Goal: Information Seeking & Learning: Check status

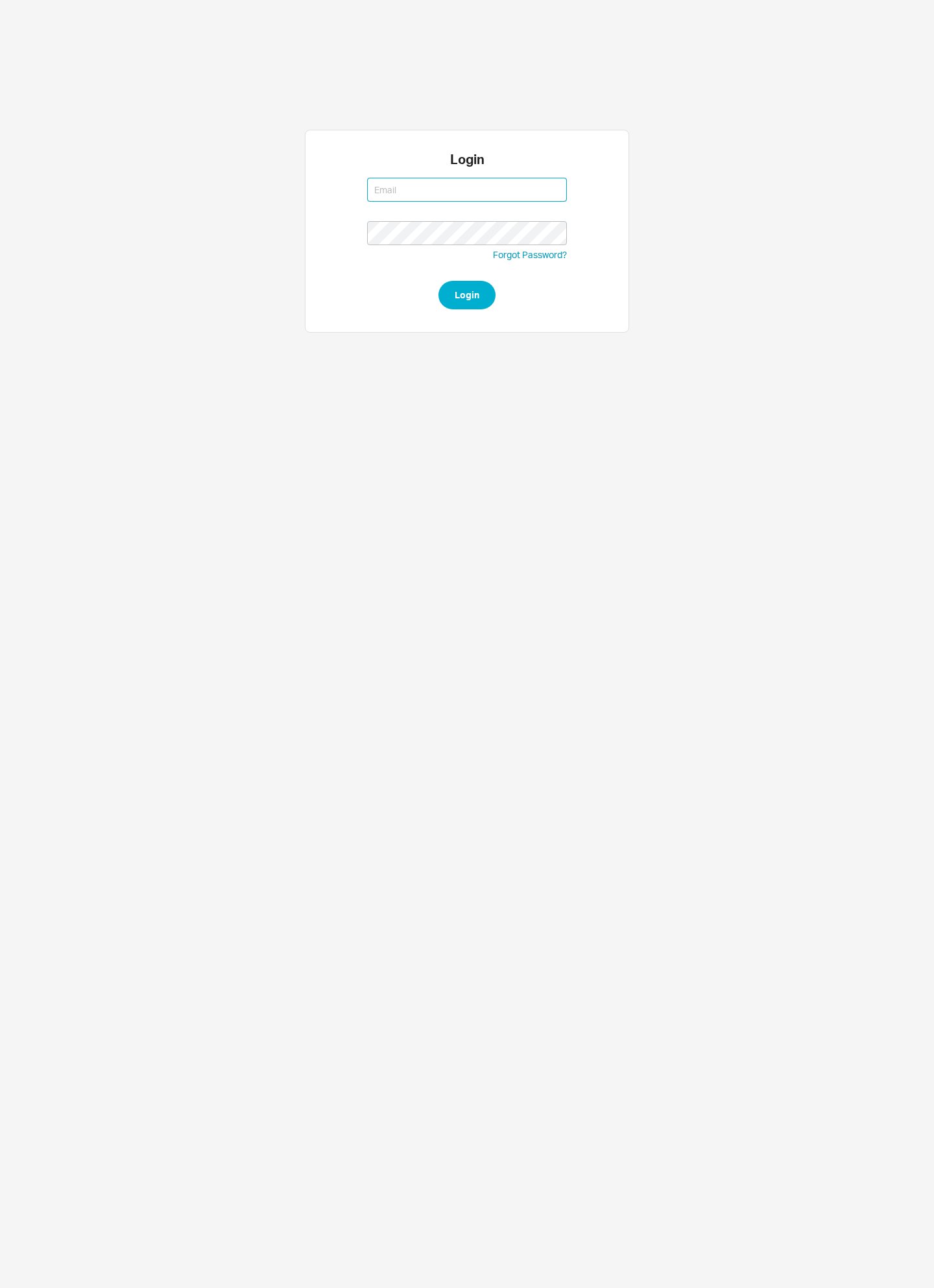
type input "[EMAIL_ADDRESS][DOMAIN_NAME]"
click at [471, 294] on span "Login" at bounding box center [467, 295] width 24 height 16
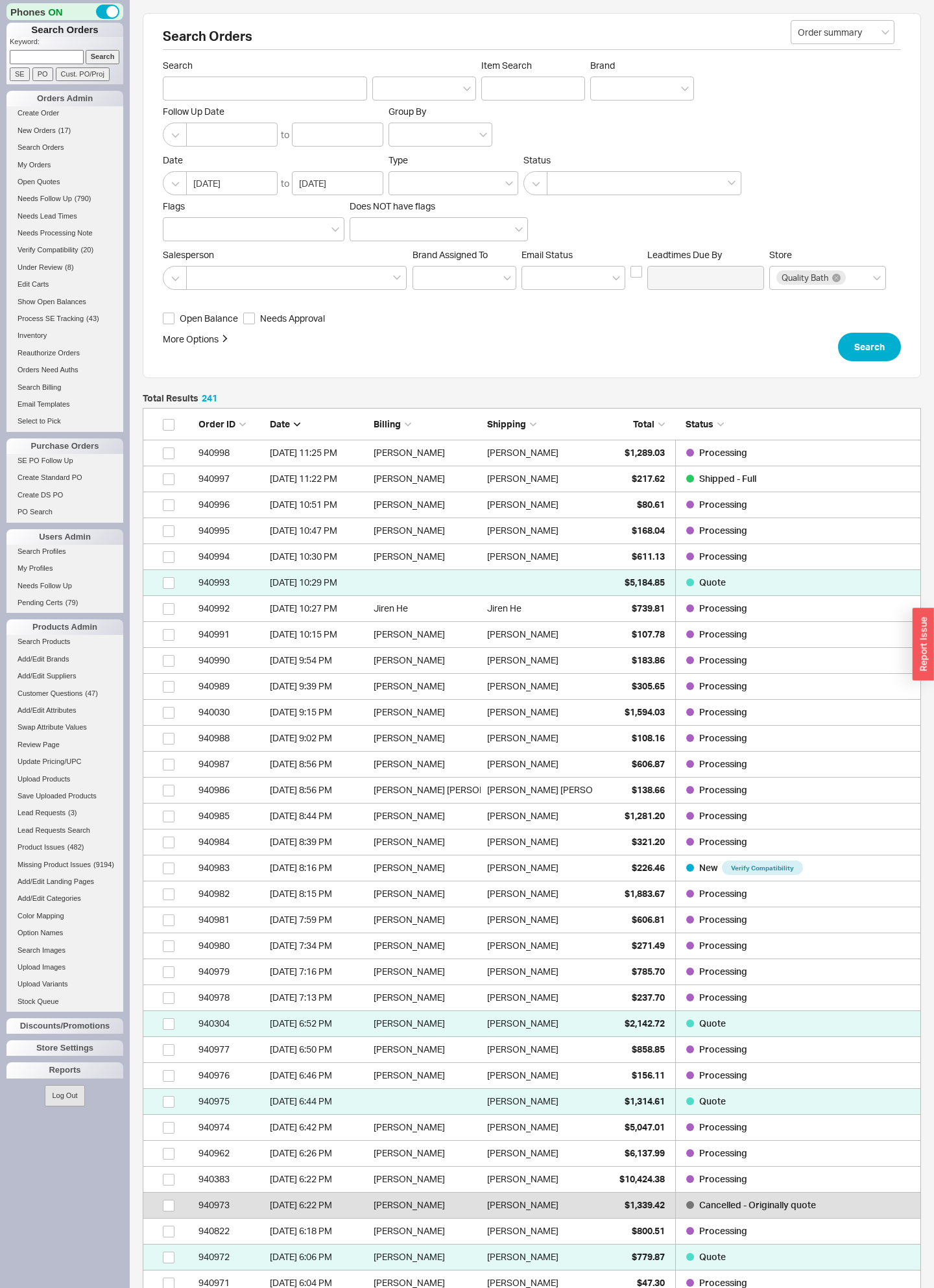
click at [99, 1069] on div "Reports" at bounding box center [65, 1070] width 116 height 16
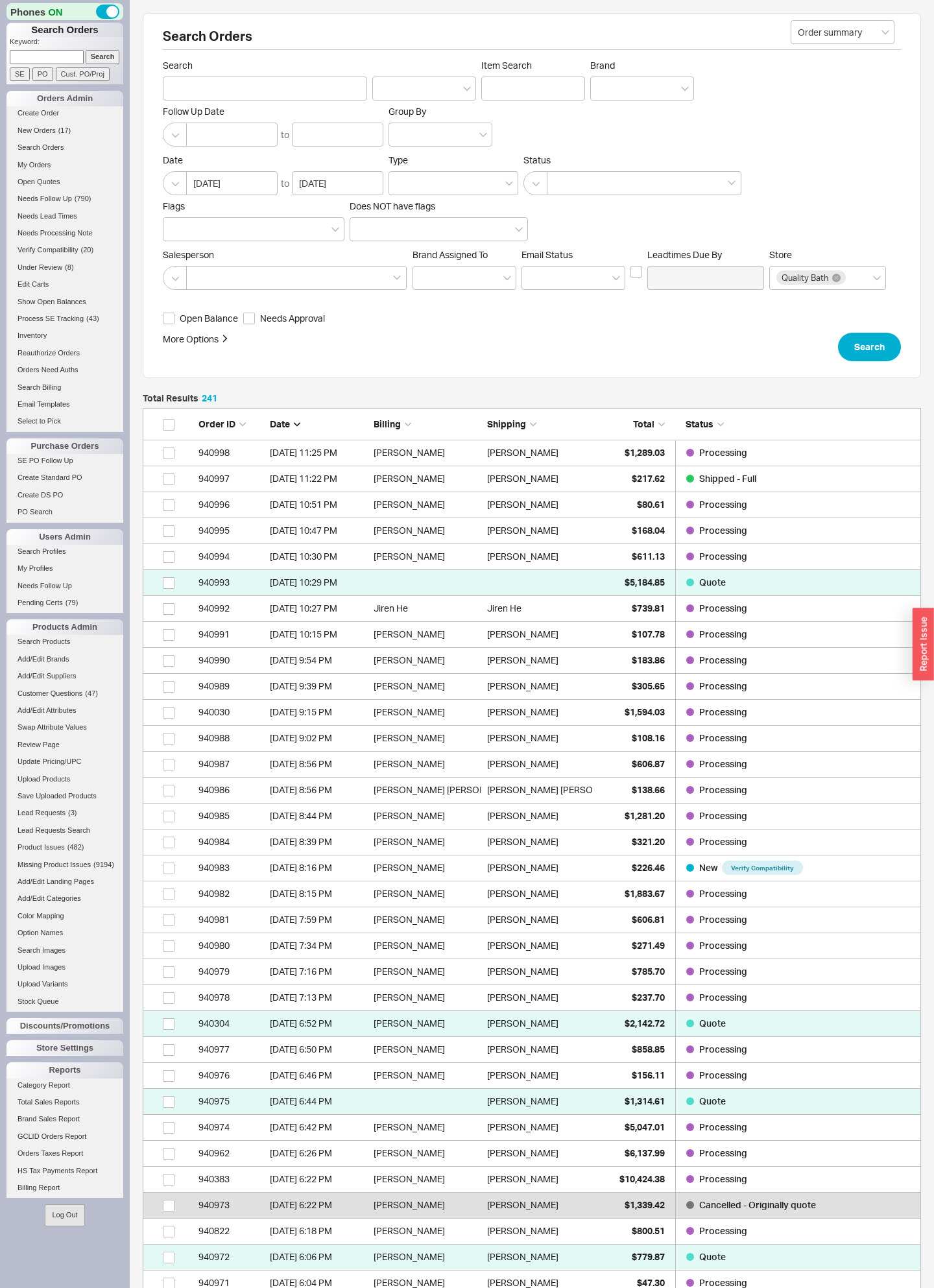
click at [97, 1103] on link "Total Sales Reports" at bounding box center [65, 1103] width 116 height 13
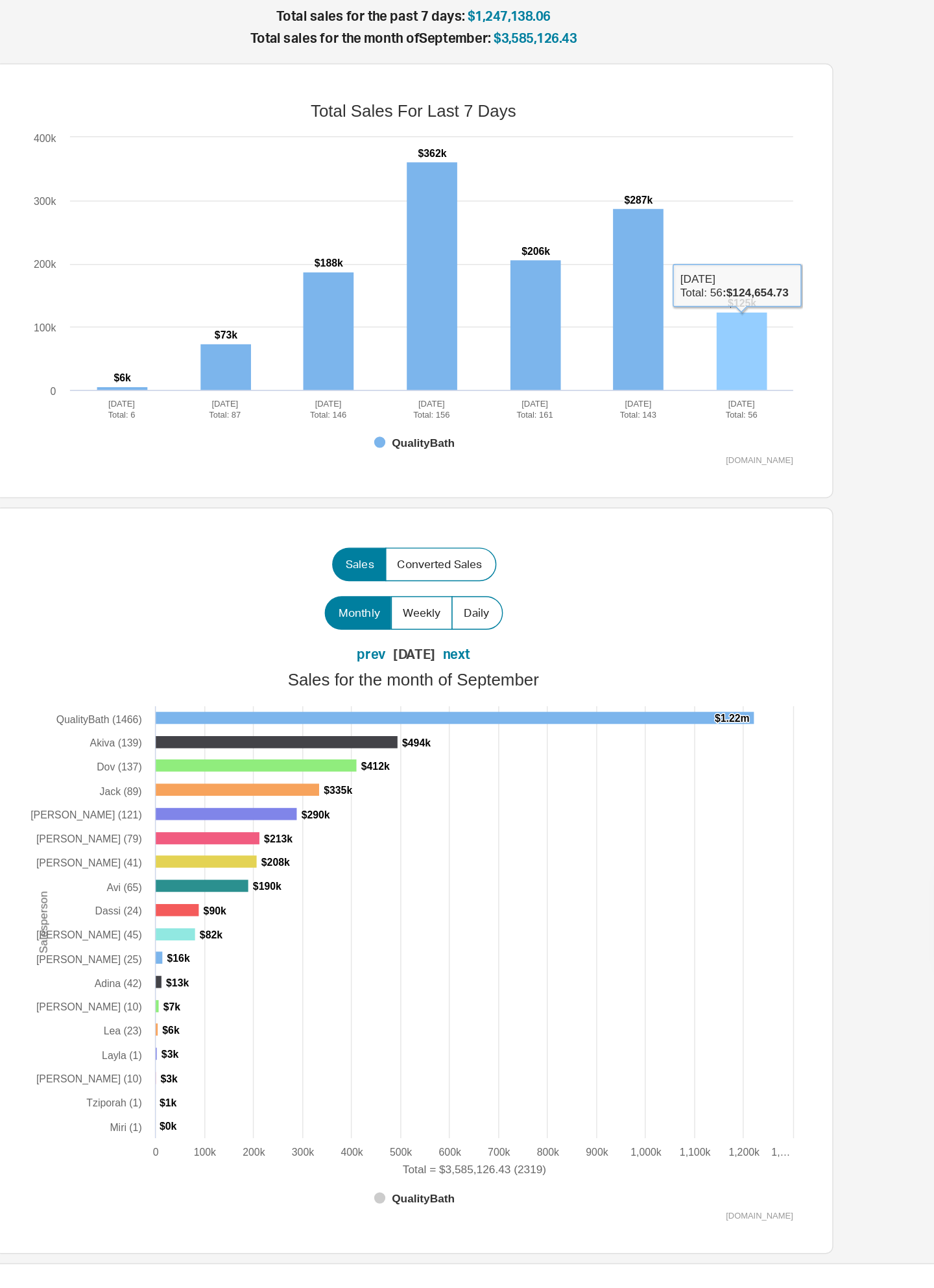
click at [743, 239] on rect at bounding box center [760, 251] width 35 height 54
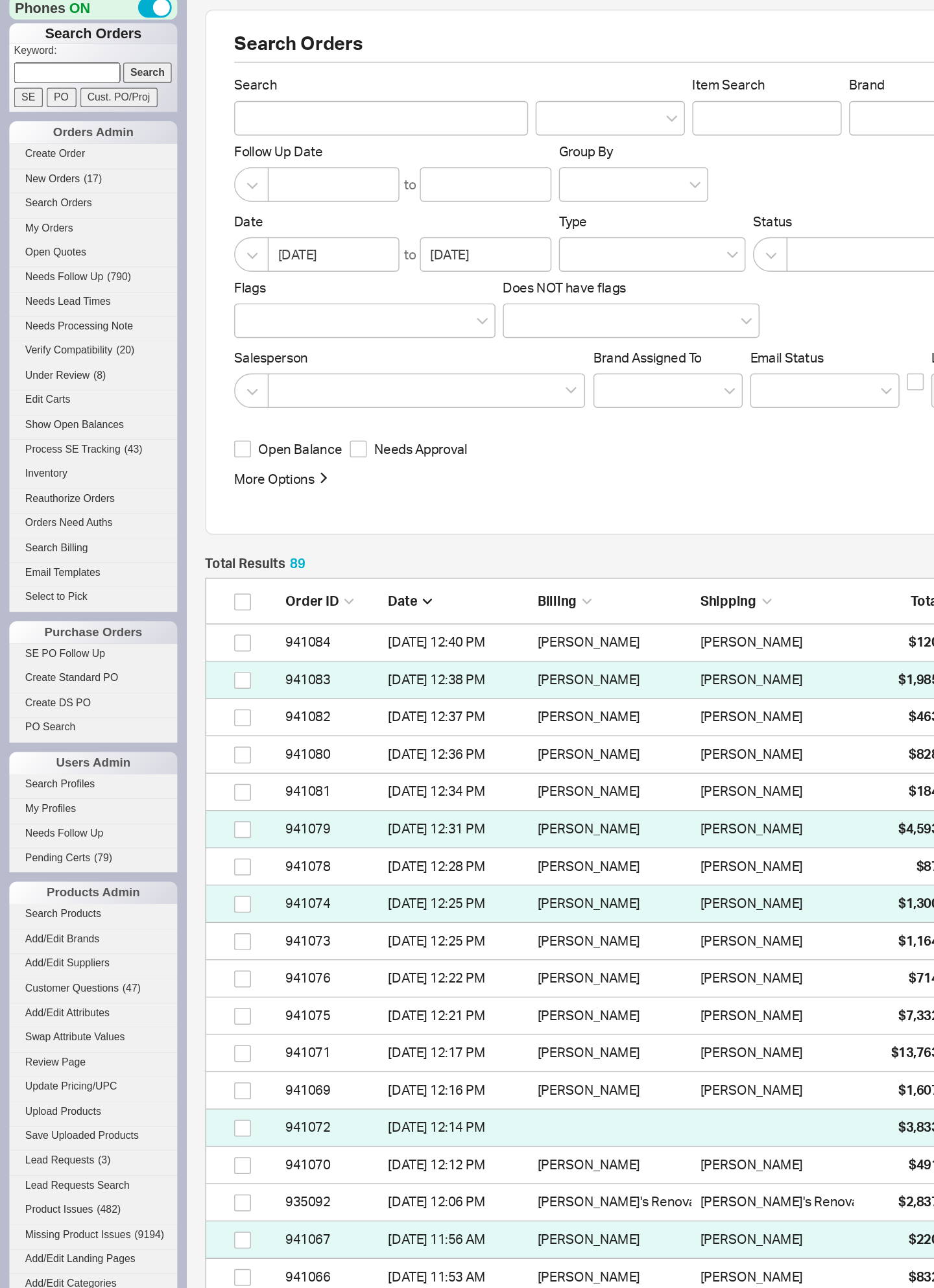
scroll to position [2368, 778]
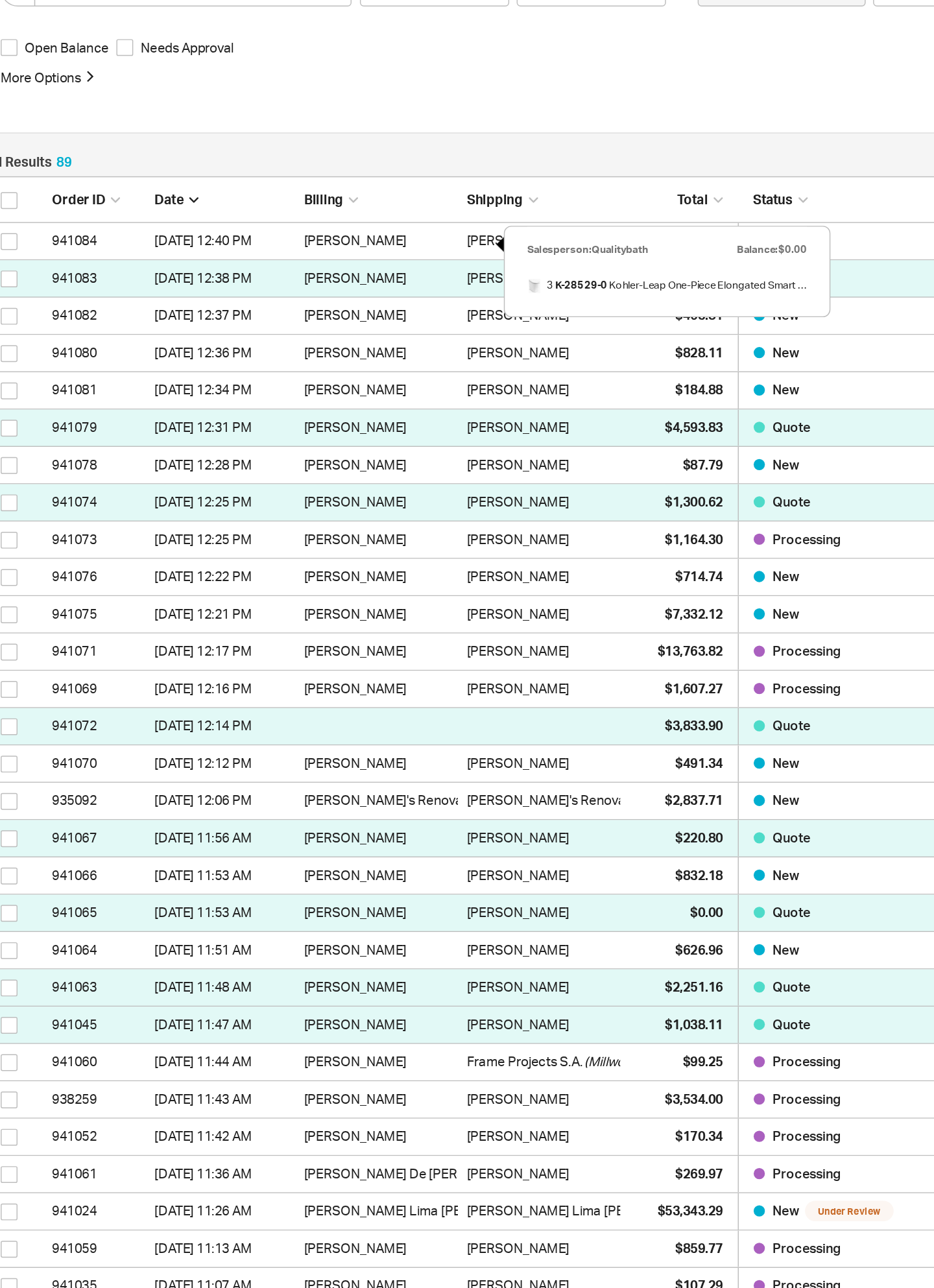
click at [625, 706] on span "$7,332.12" at bounding box center [645, 712] width 40 height 11
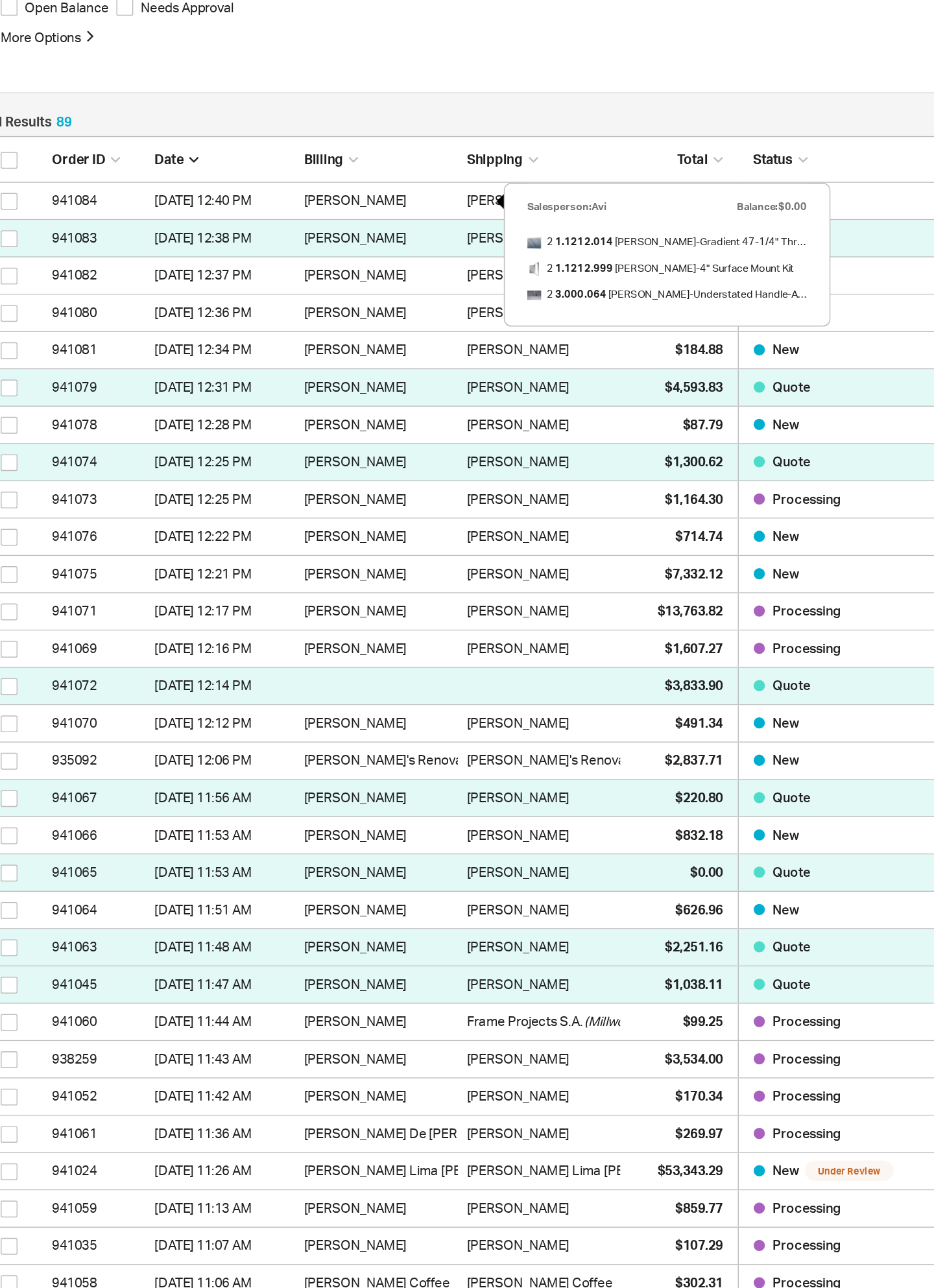
click at [619, 732] on span "$13,763.82" at bounding box center [642, 737] width 45 height 11
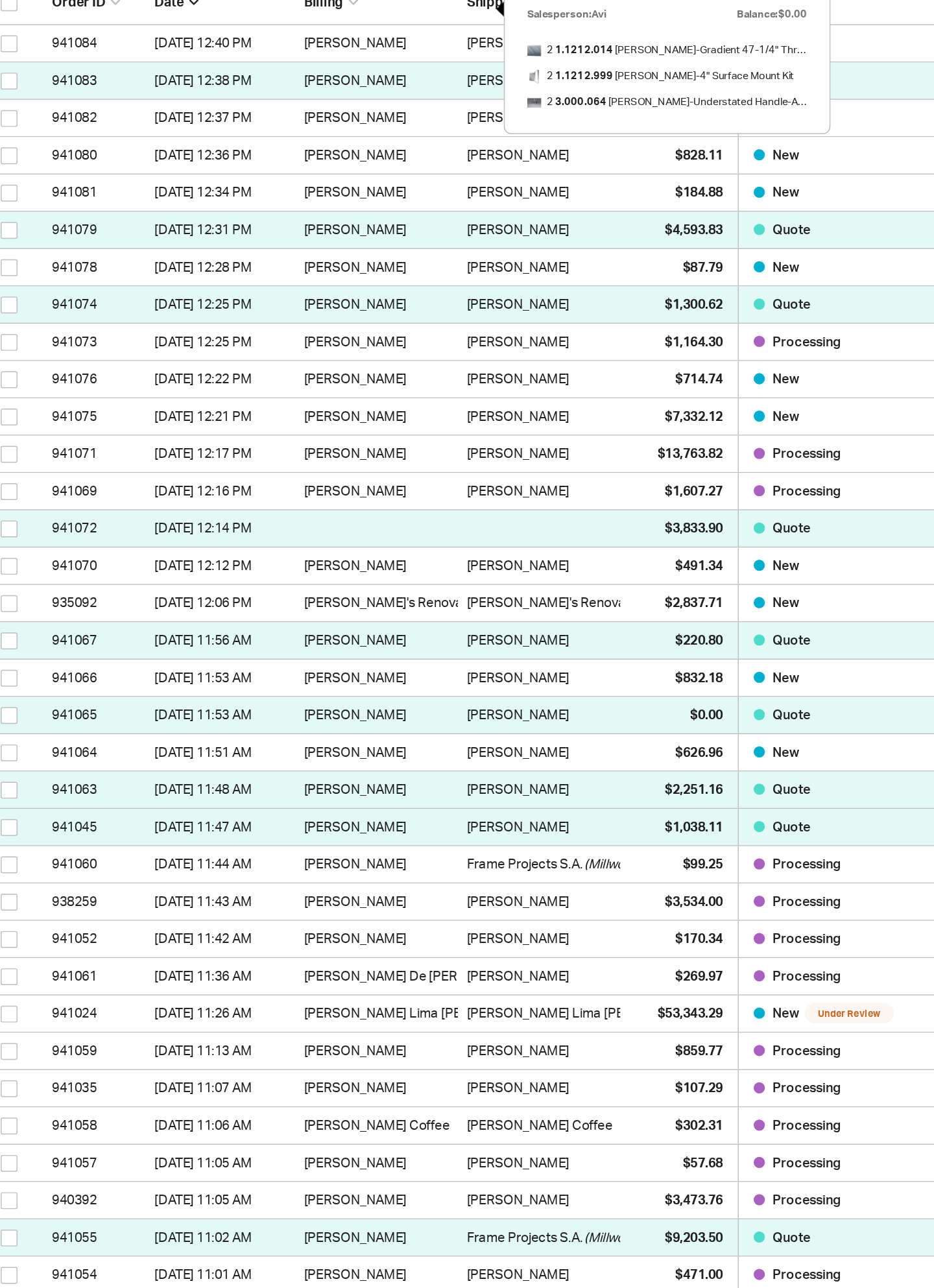
scroll to position [87, 0]
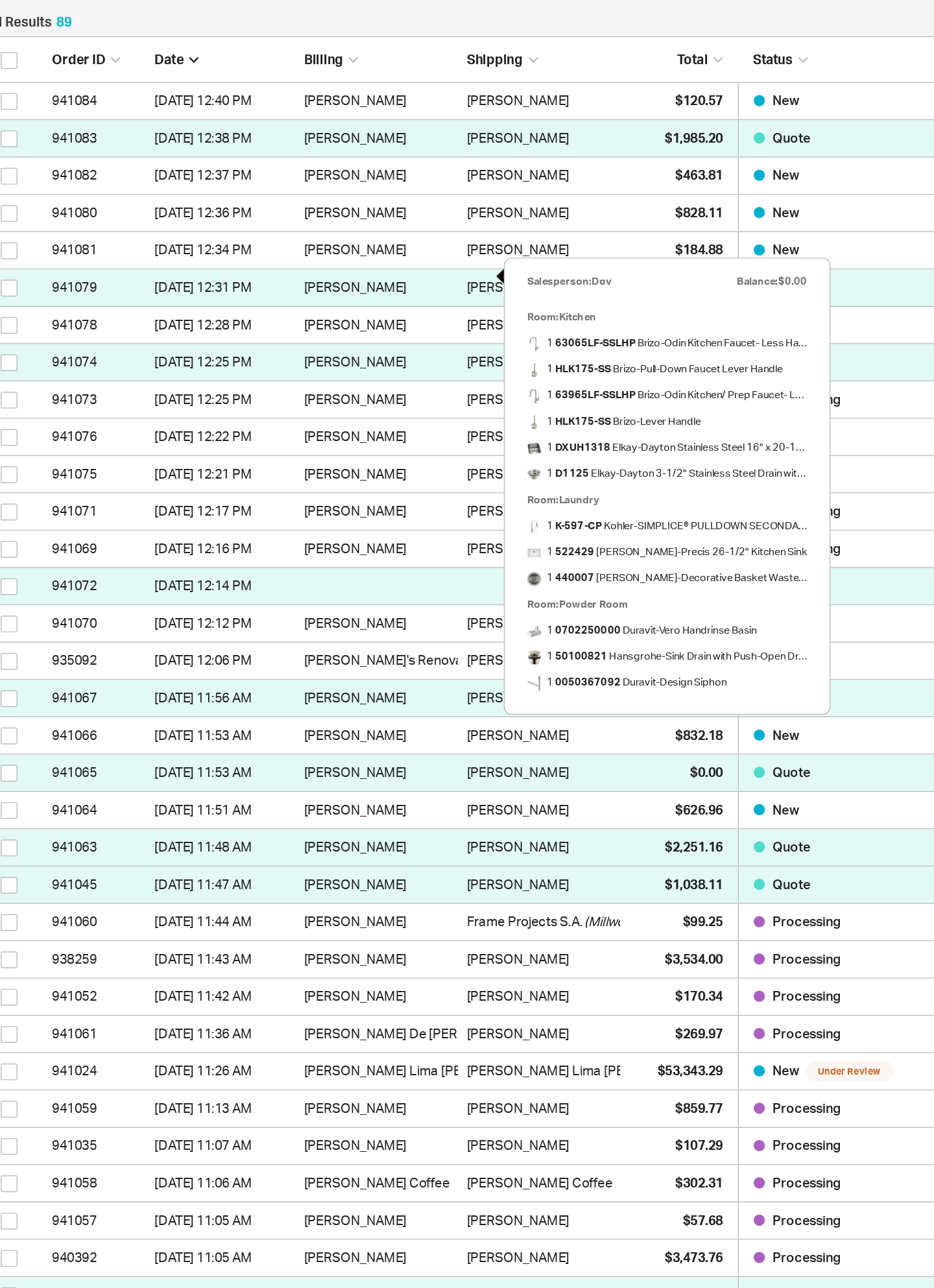
click at [486, 18] on div "Search Orders Order summary Search Item Search Brand Follow Up Date to Group By…" at bounding box center [531, 108] width 778 height 365
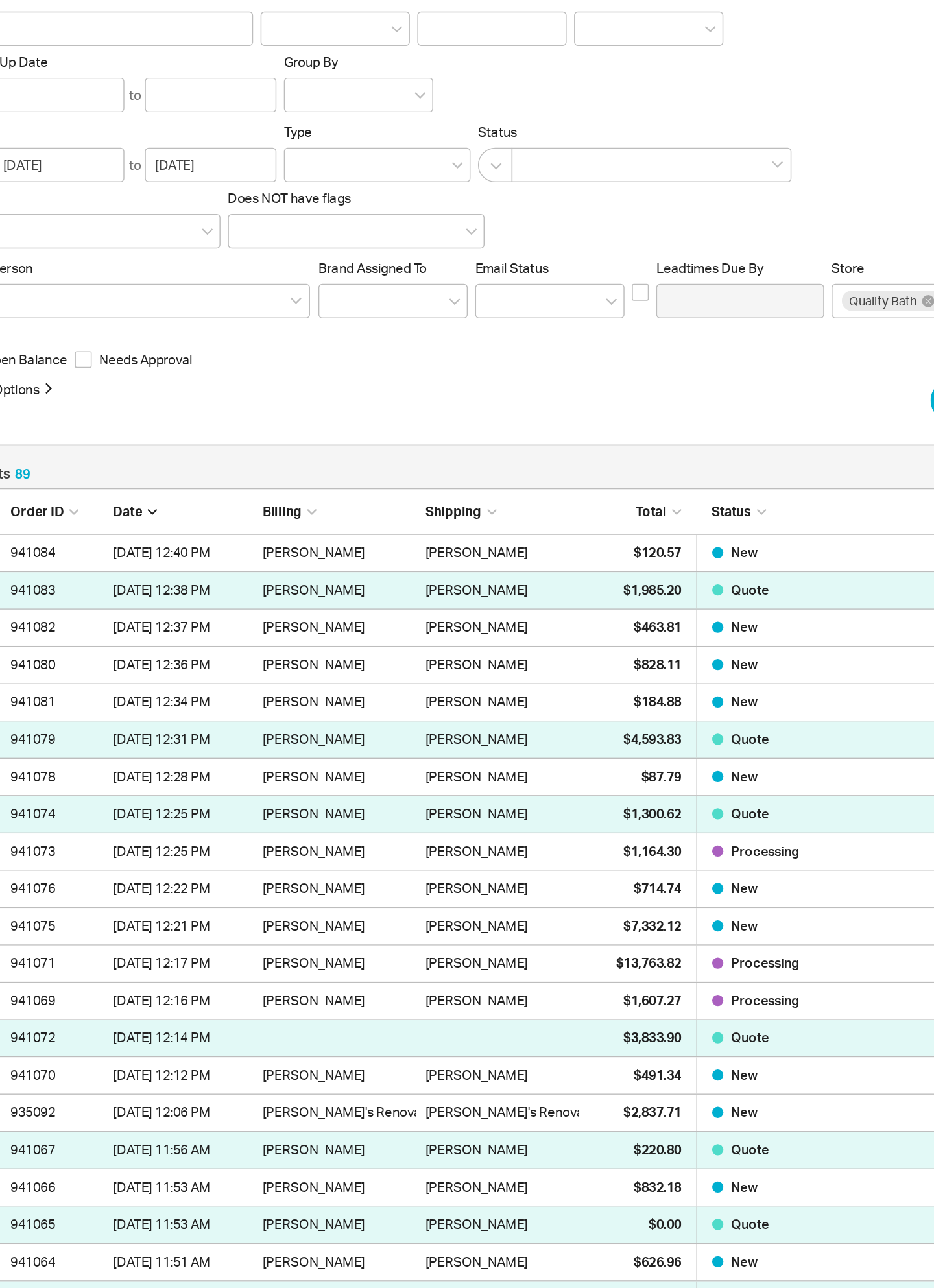
scroll to position [0, 0]
